Goal: Navigation & Orientation: Find specific page/section

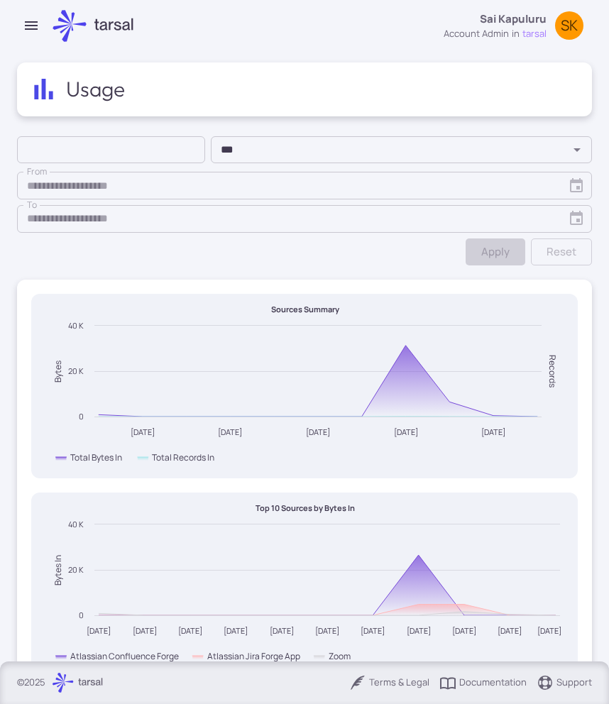
click at [26, 21] on icon "button" at bounding box center [31, 25] width 17 height 17
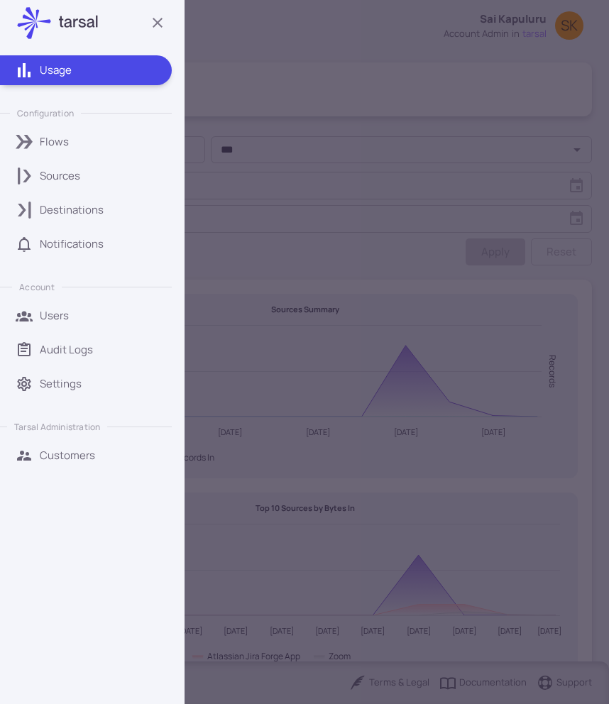
click at [61, 464] on link "Customers" at bounding box center [86, 456] width 172 height 30
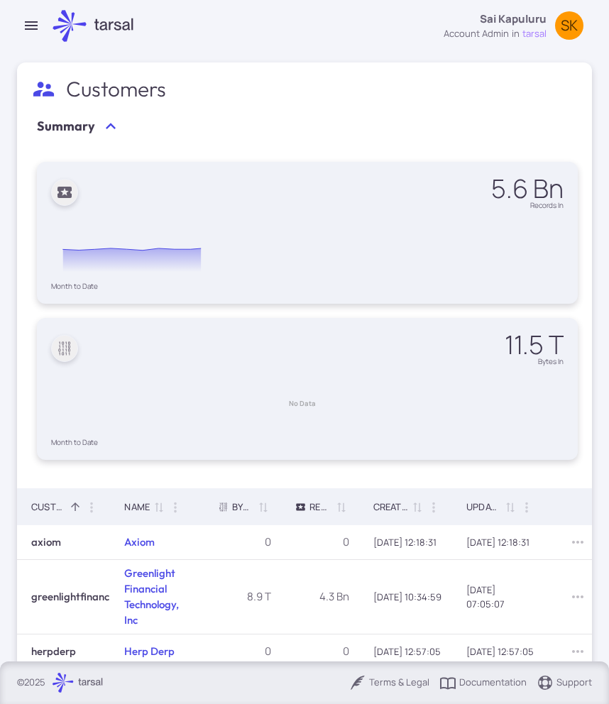
scroll to position [359, 0]
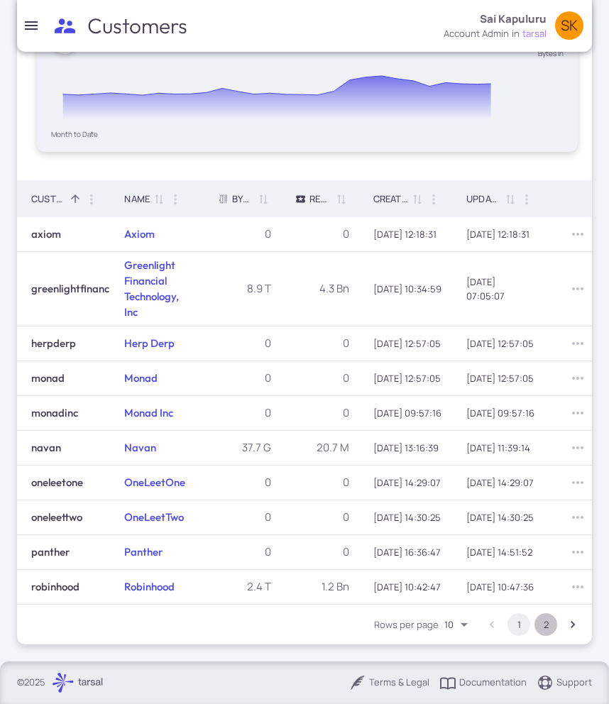
click at [534, 619] on button "2" at bounding box center [545, 624] width 23 height 23
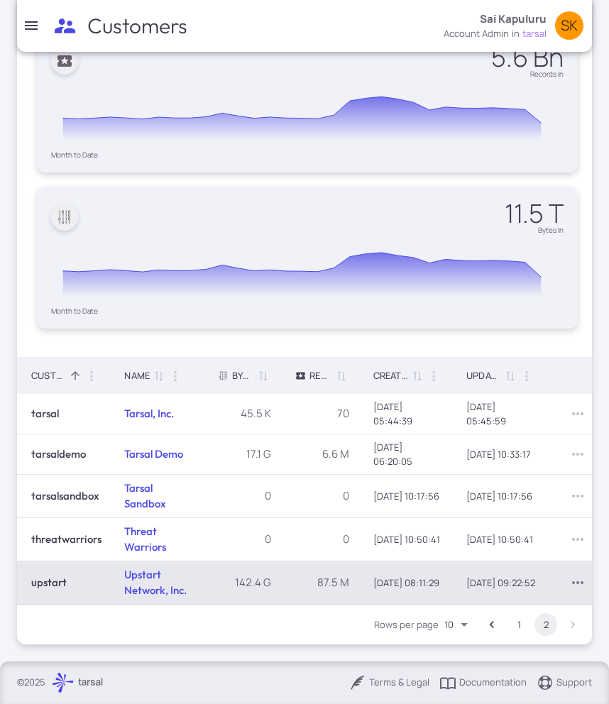
click at [569, 582] on icon "Row Actions" at bounding box center [577, 582] width 17 height 17
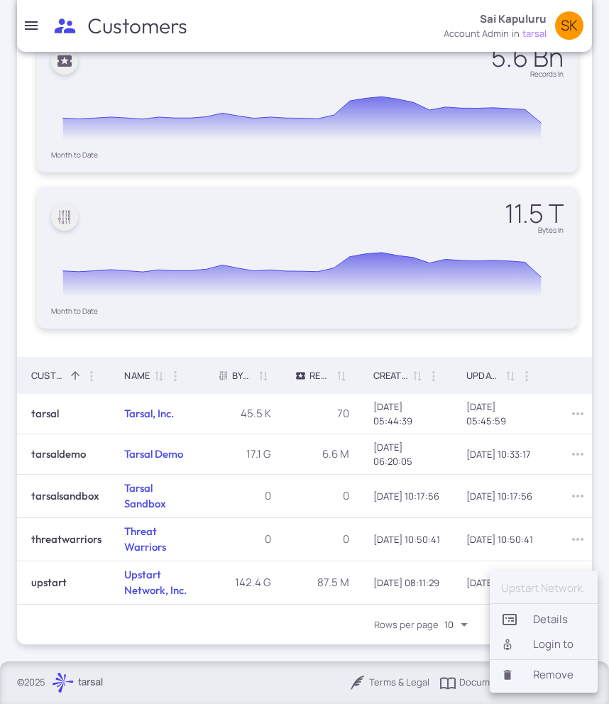
click at [542, 635] on li "Login to" at bounding box center [544, 644] width 108 height 24
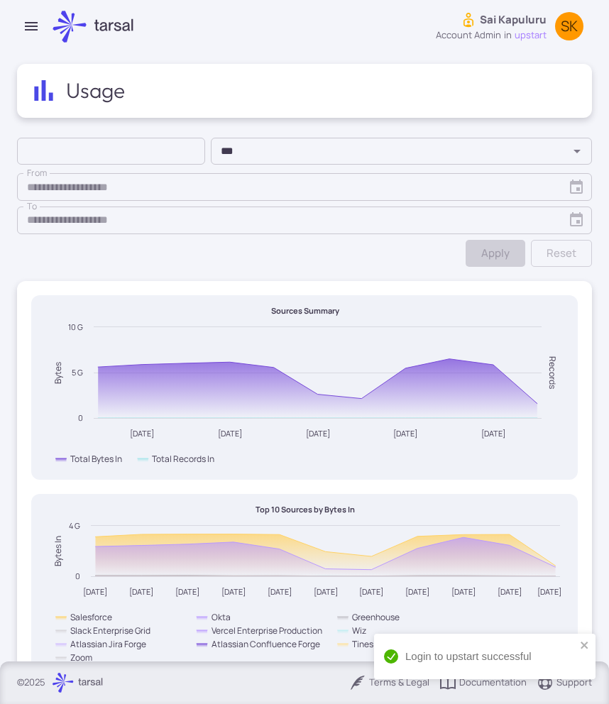
click at [19, 31] on button "button" at bounding box center [31, 26] width 28 height 28
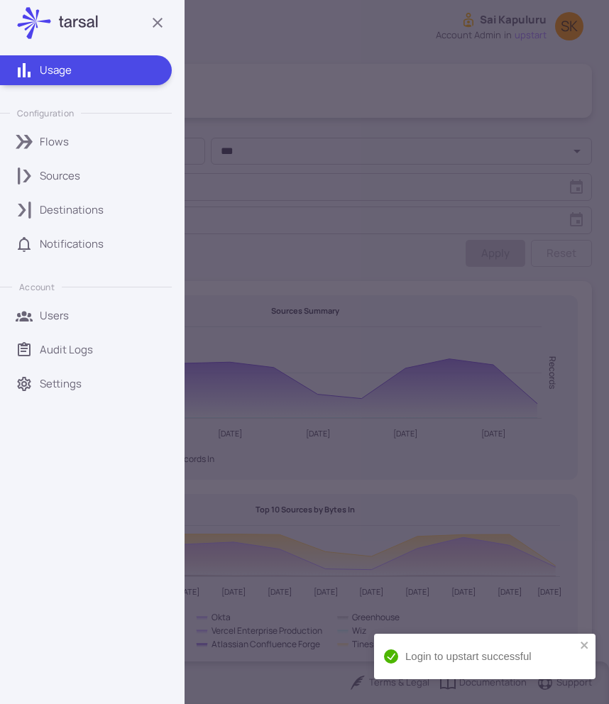
click at [79, 172] on p "Sources" at bounding box center [60, 176] width 40 height 16
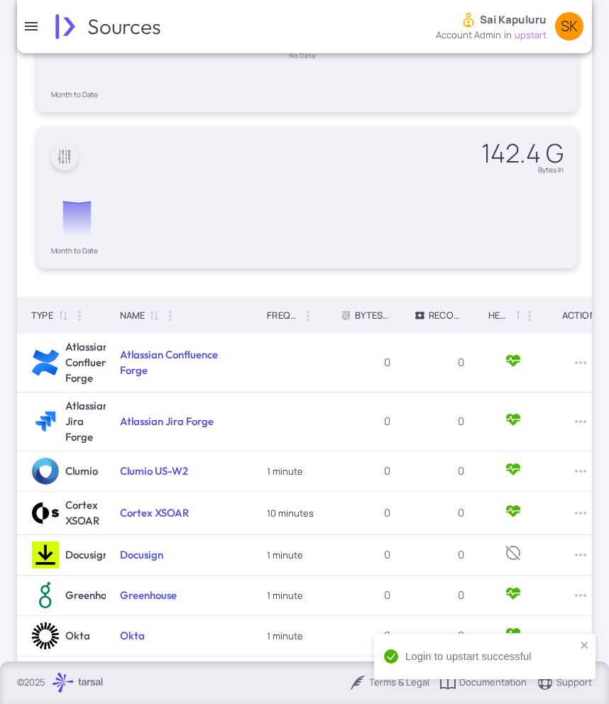
scroll to position [539, 0]
